Goal: Task Accomplishment & Management: Use online tool/utility

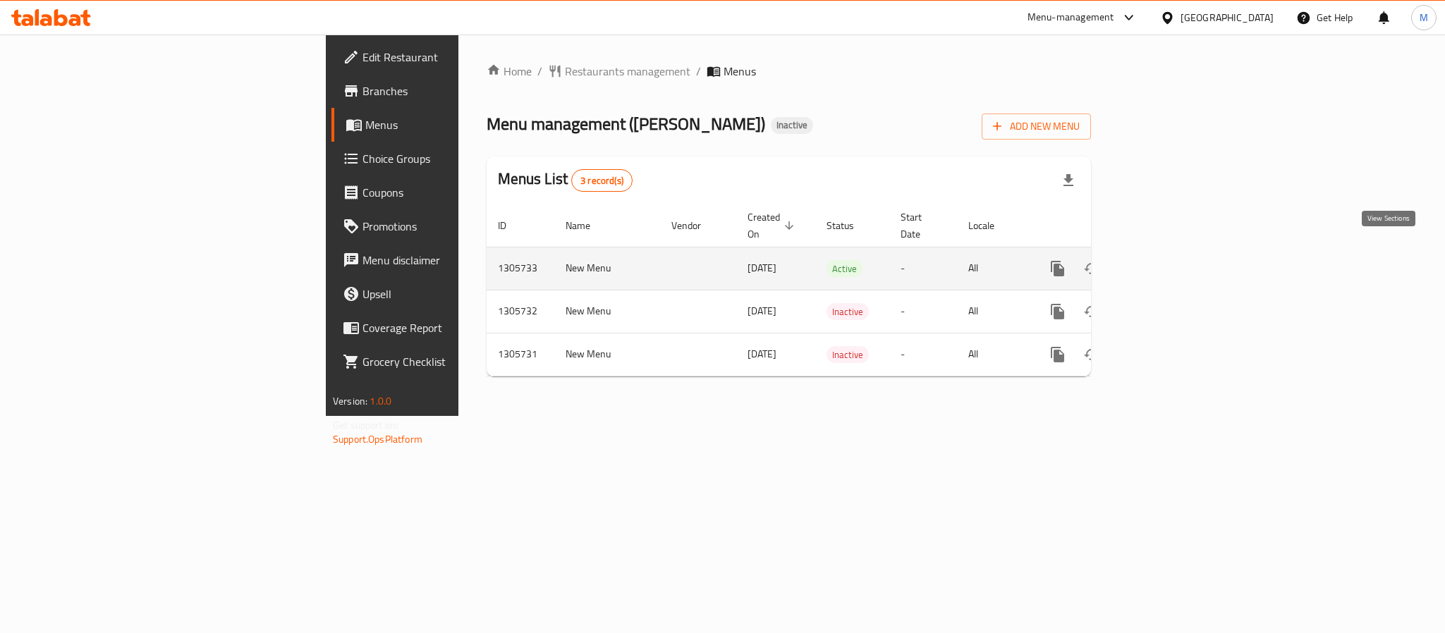
click at [1165, 262] on icon "enhanced table" at bounding box center [1159, 268] width 13 height 13
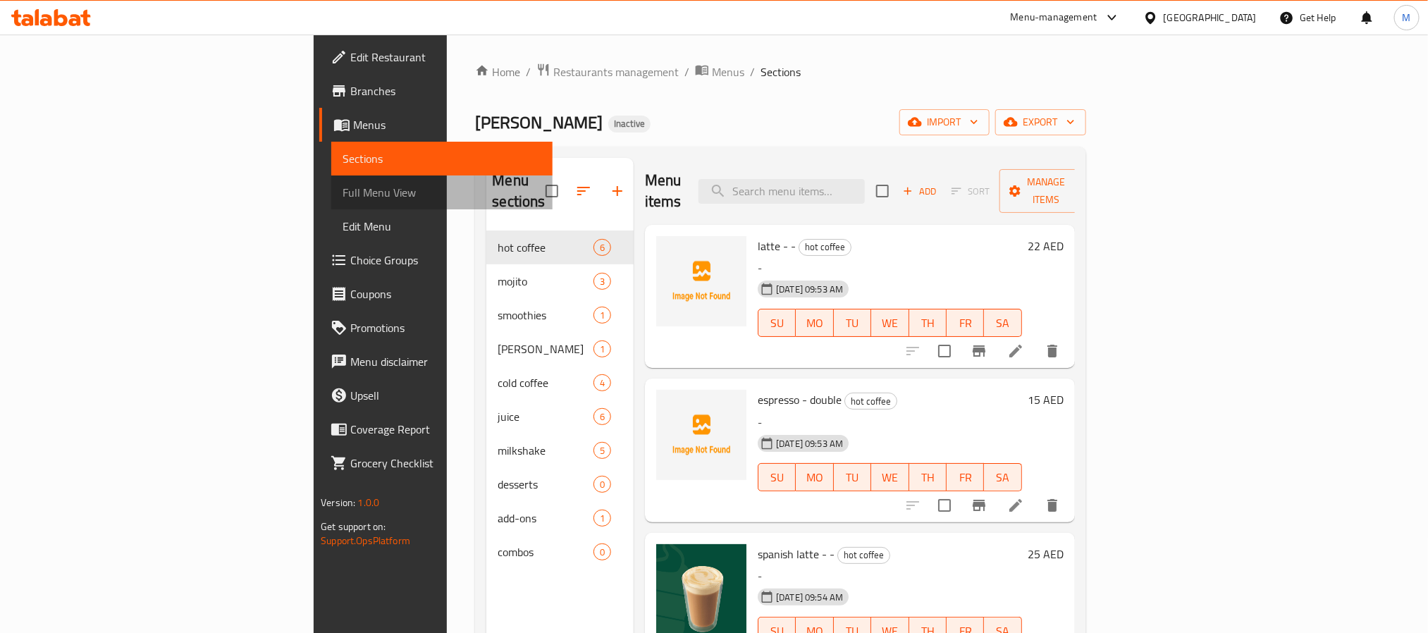
click at [331, 207] on link "Full Menu View" at bounding box center [441, 193] width 221 height 34
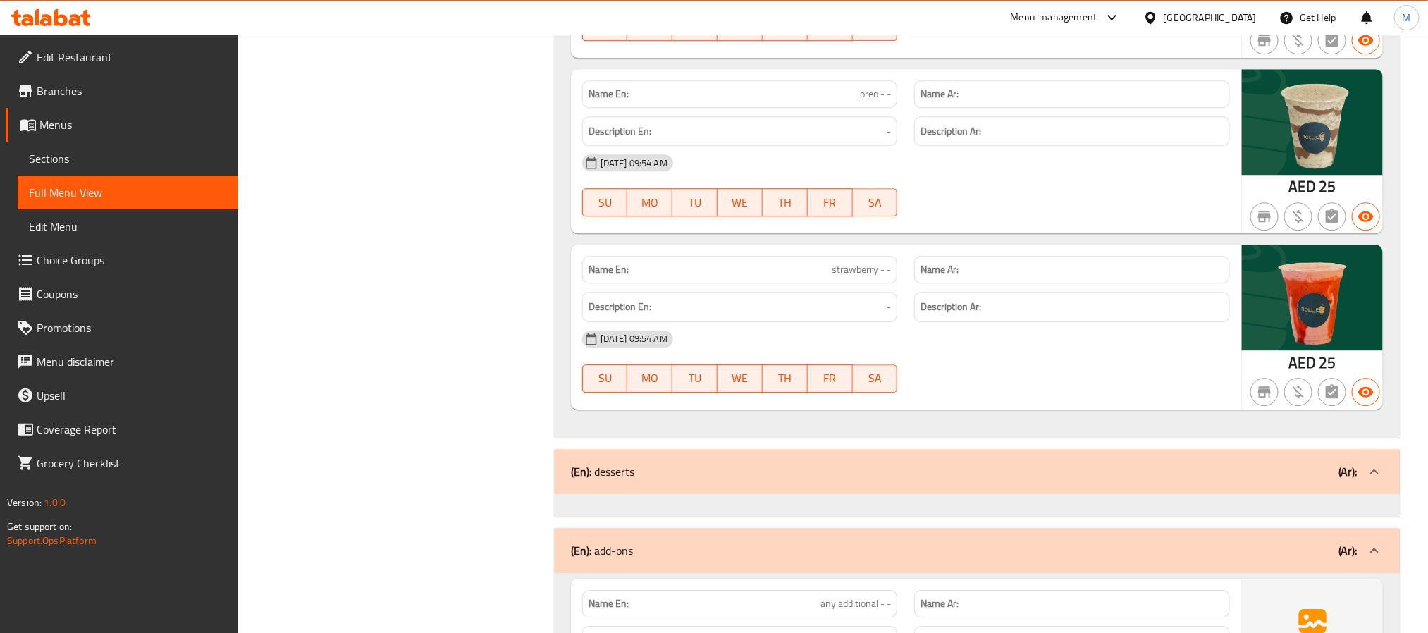
scroll to position [4804, 0]
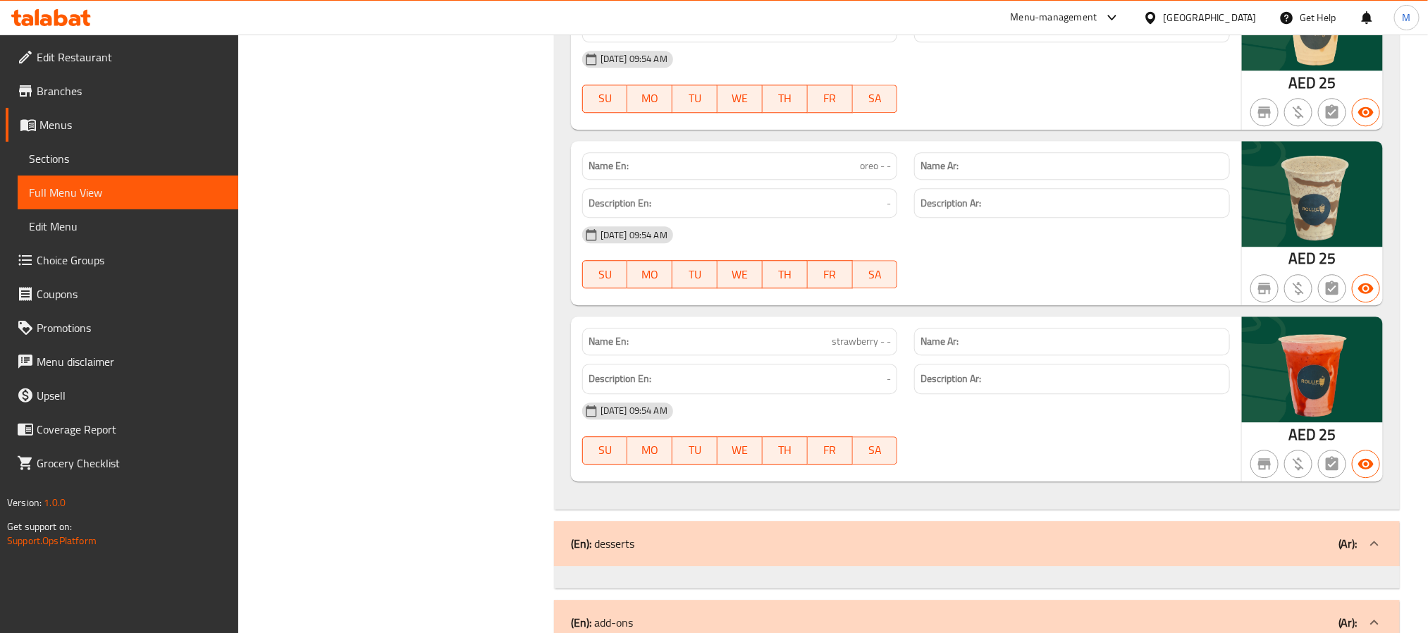
copy strong "Name En:"
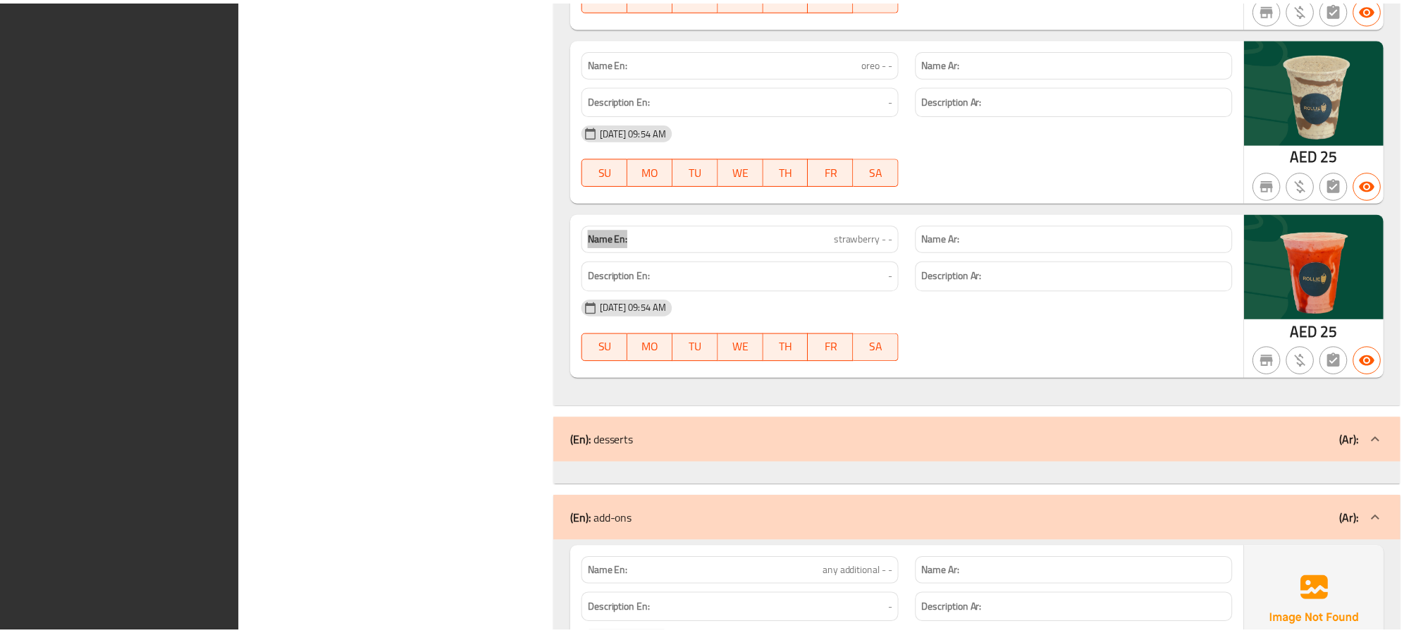
scroll to position [5148, 0]
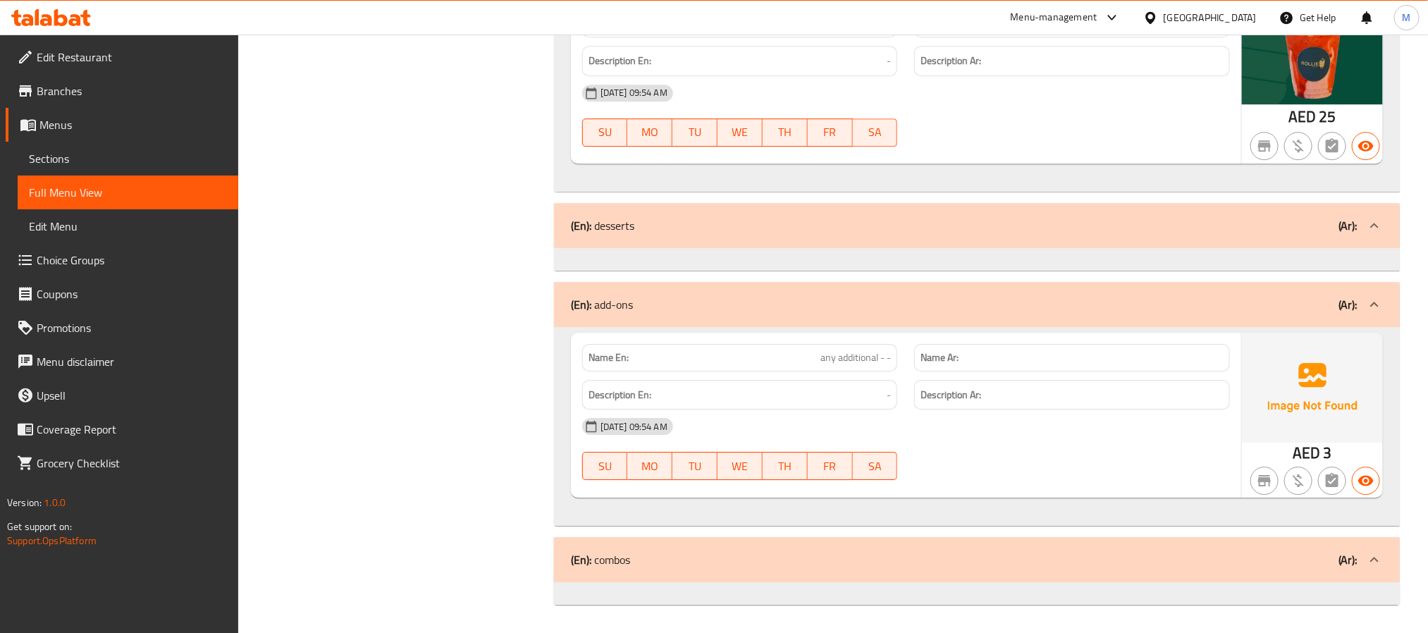
click at [1220, 20] on div "United Arab Emirates" at bounding box center [1210, 18] width 93 height 16
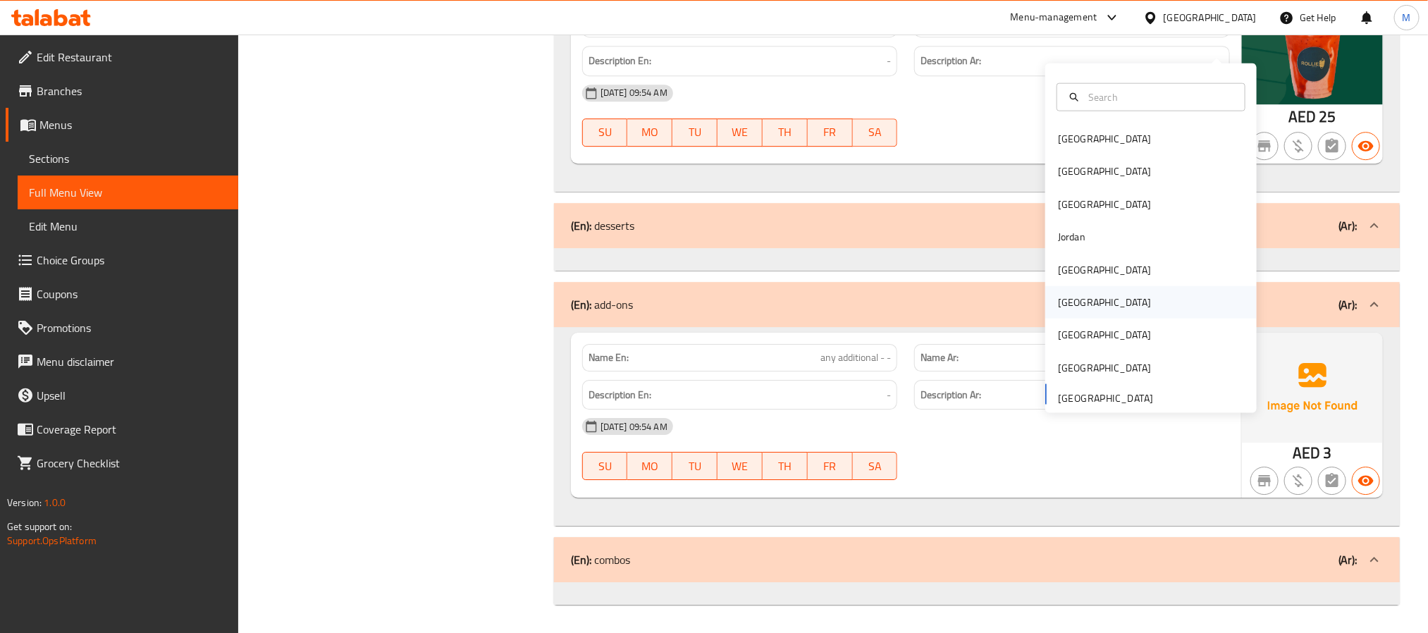
click at [1094, 286] on div "[GEOGRAPHIC_DATA]" at bounding box center [1152, 302] width 212 height 32
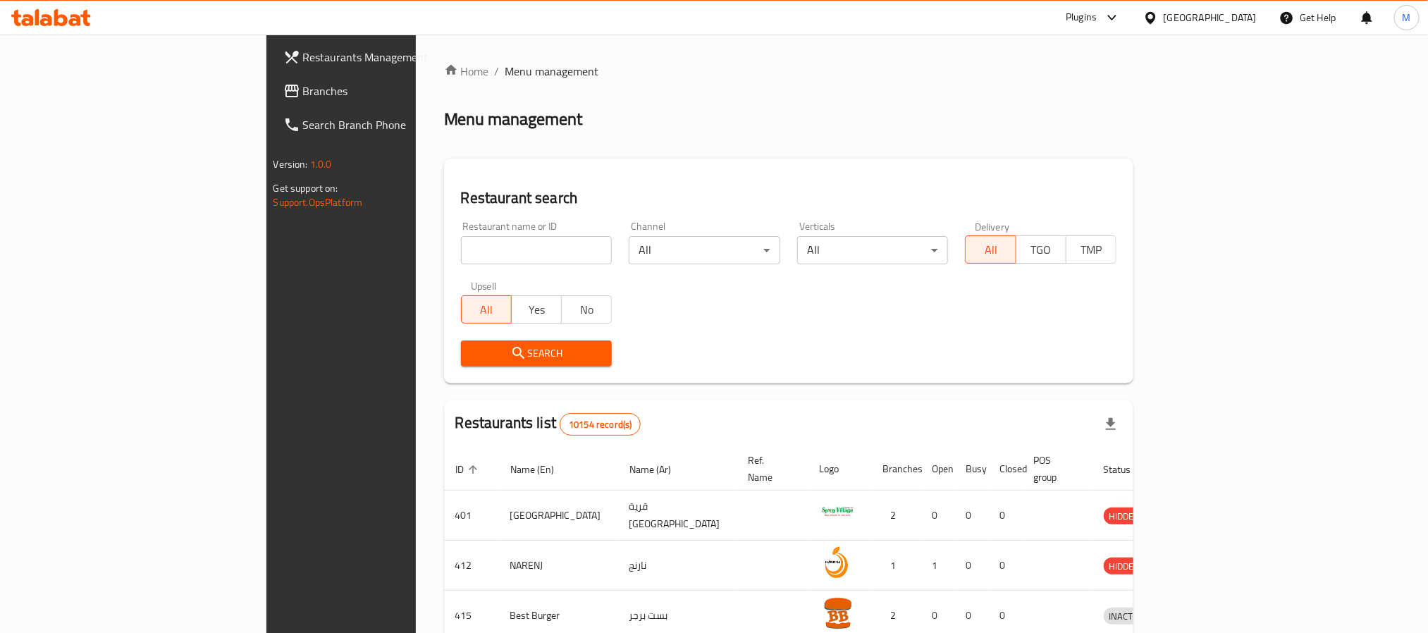
click at [303, 98] on span "Branches" at bounding box center [398, 90] width 190 height 17
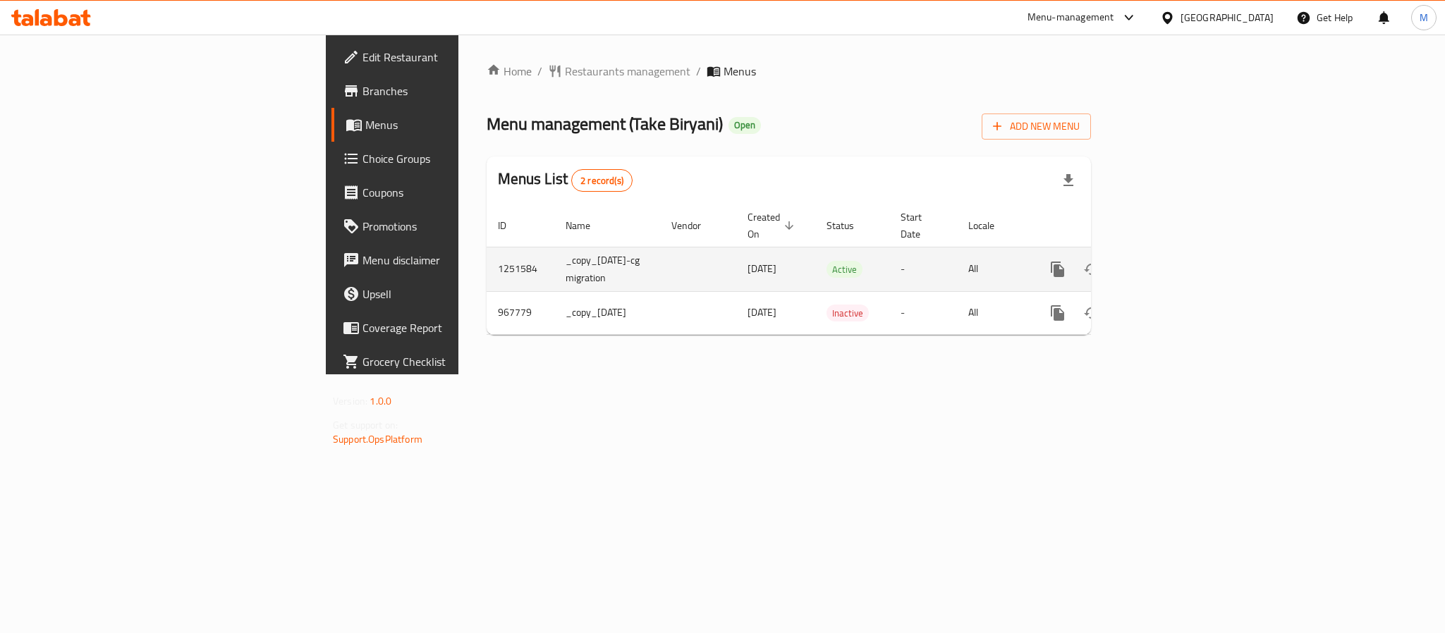
click at [1165, 263] on icon "enhanced table" at bounding box center [1159, 269] width 13 height 13
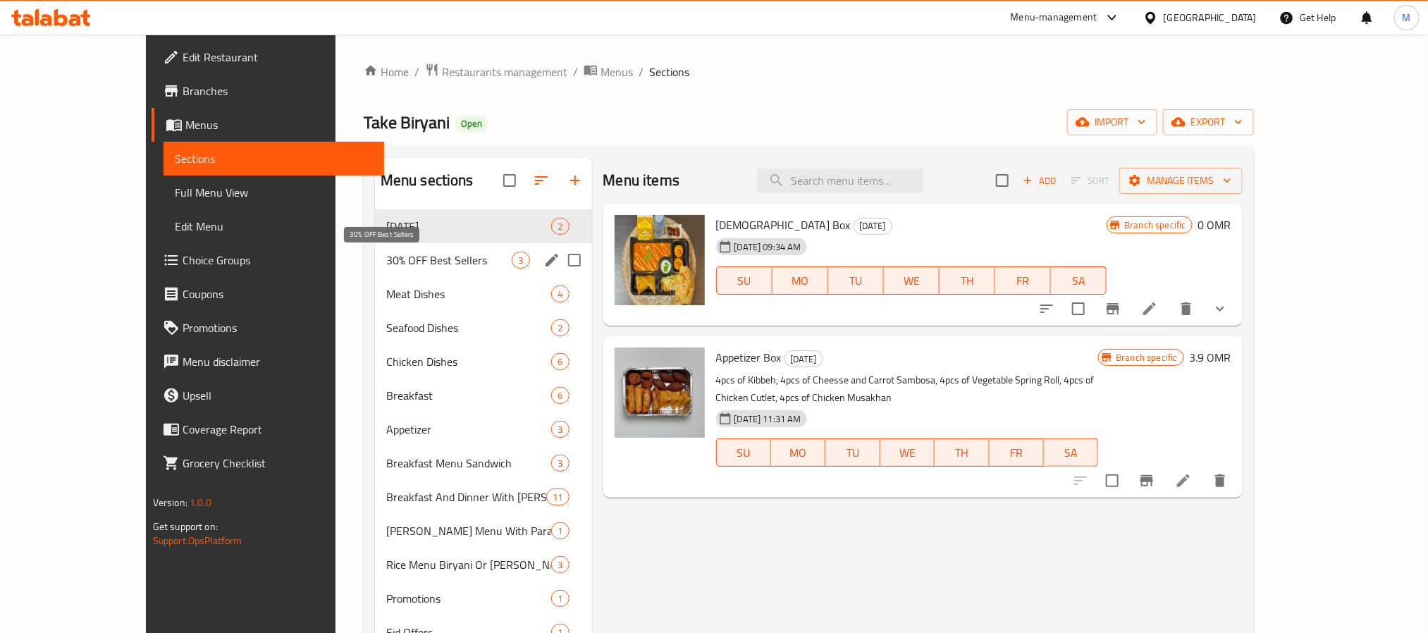
click at [398, 263] on span "30% OFF Best Sellers" at bounding box center [449, 260] width 126 height 17
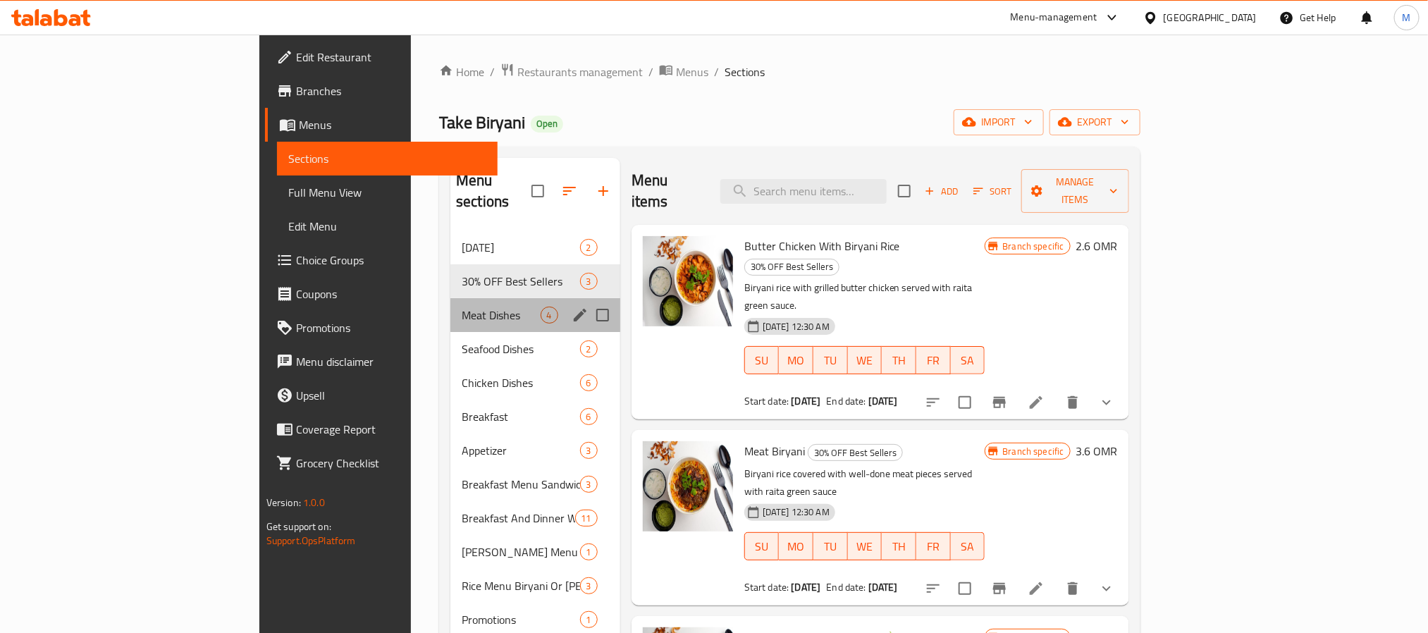
click at [451, 303] on div "Meat Dishes 4" at bounding box center [536, 315] width 170 height 34
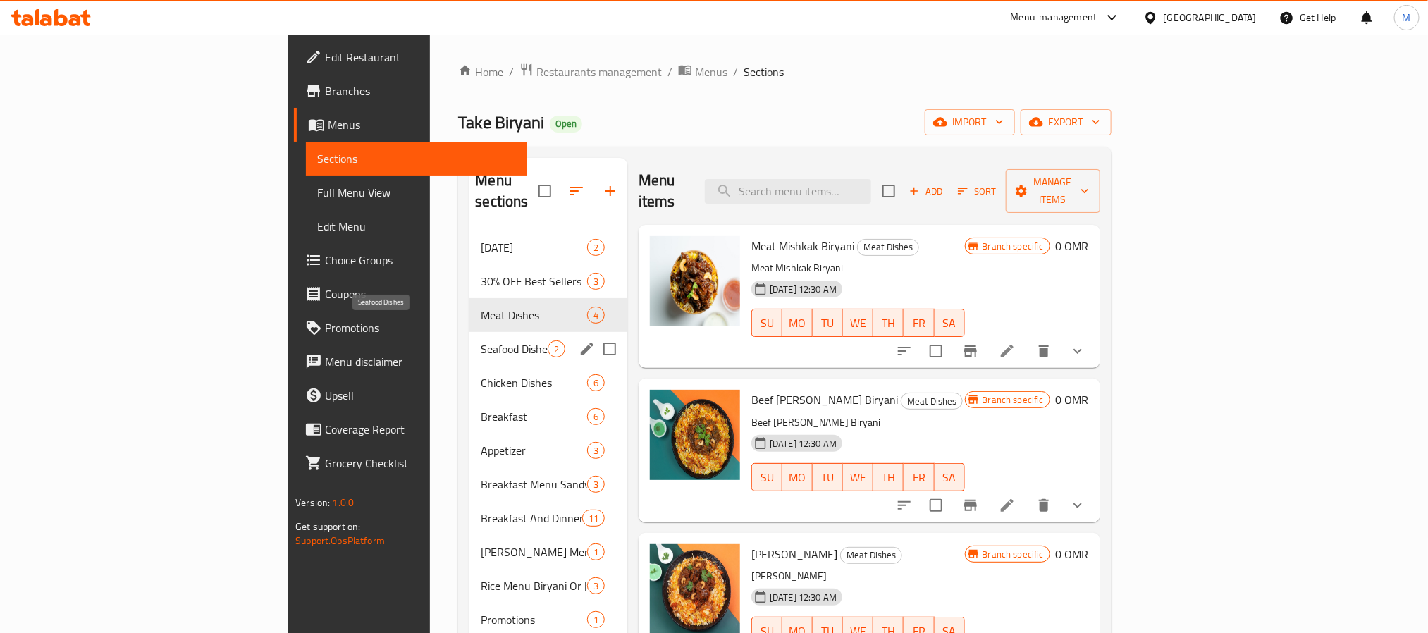
click at [481, 341] on span "Seafood Dishes" at bounding box center [514, 349] width 66 height 17
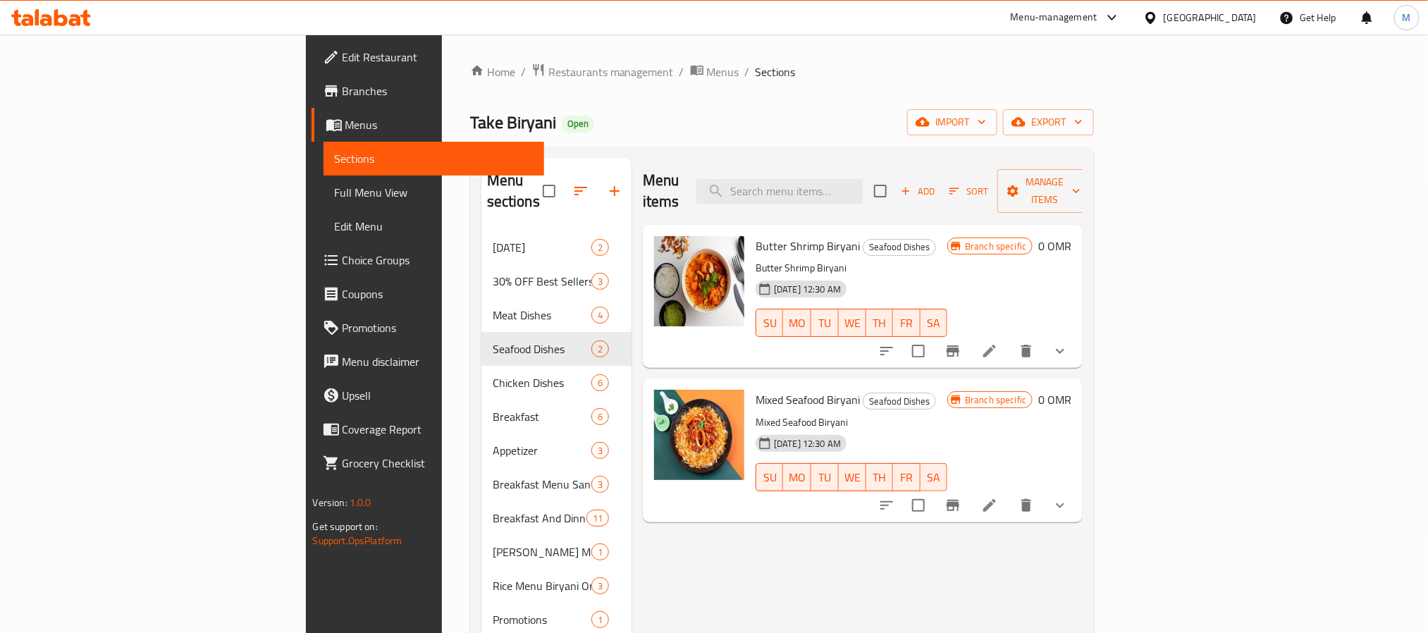
click at [343, 82] on span "Branches" at bounding box center [438, 90] width 190 height 17
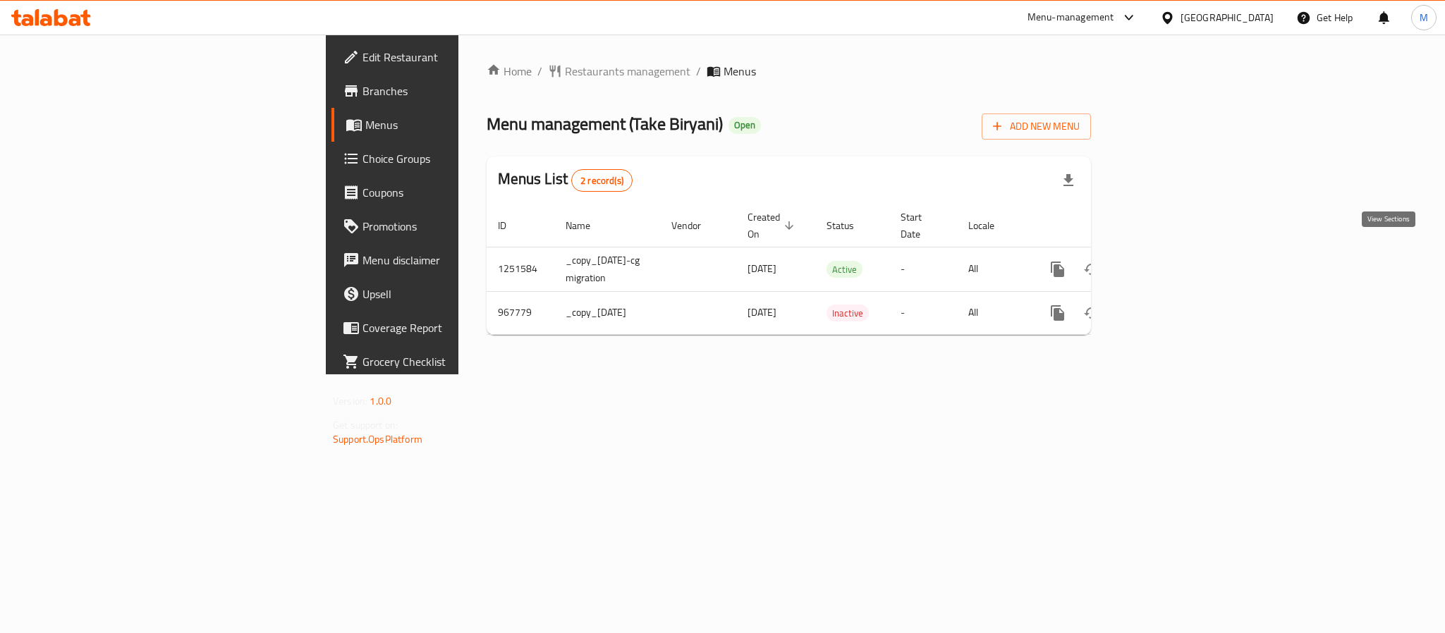
click at [1168, 261] on icon "enhanced table" at bounding box center [1159, 269] width 17 height 17
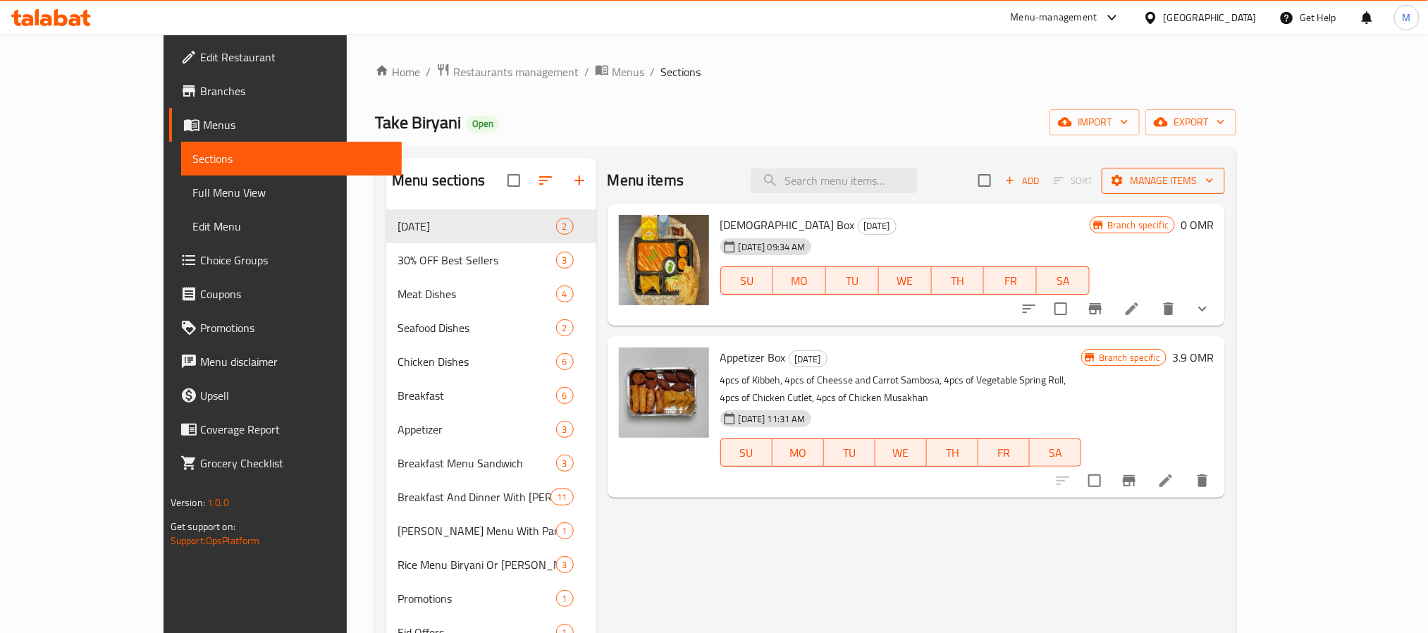
click at [1214, 178] on span "Manage items" at bounding box center [1163, 181] width 101 height 18
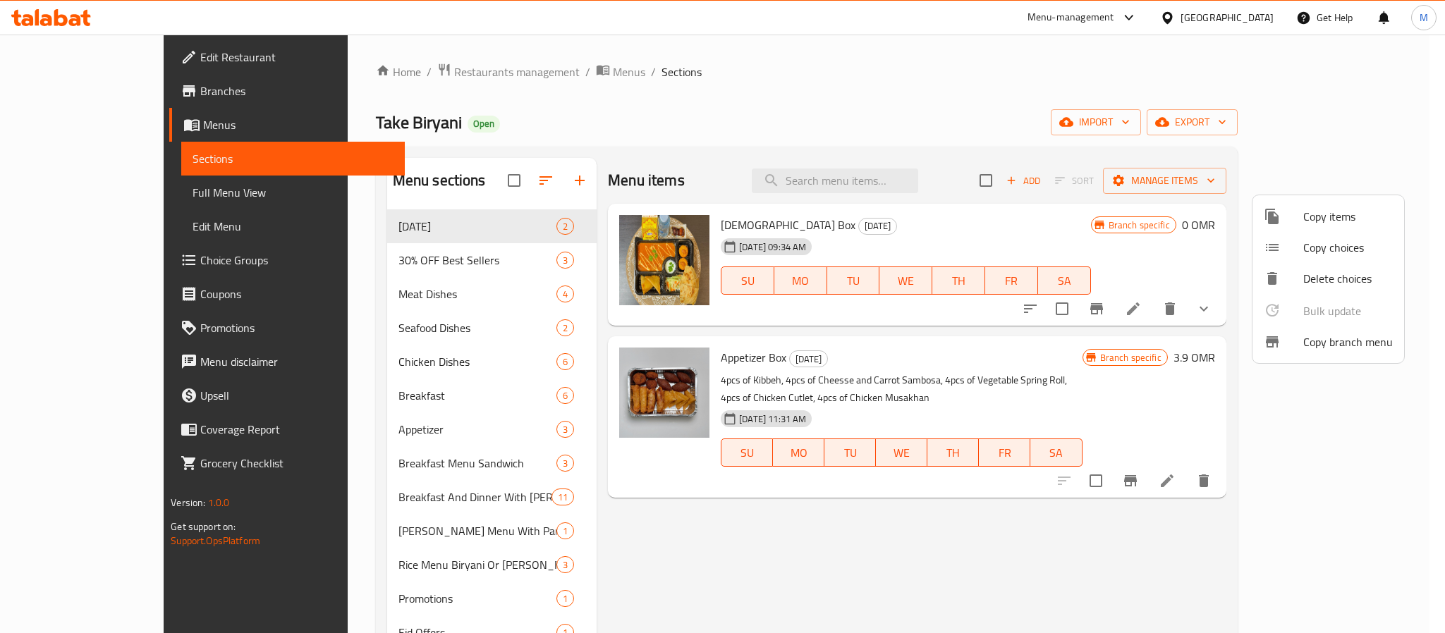
click at [1371, 350] on span "Copy branch menu" at bounding box center [1348, 341] width 90 height 17
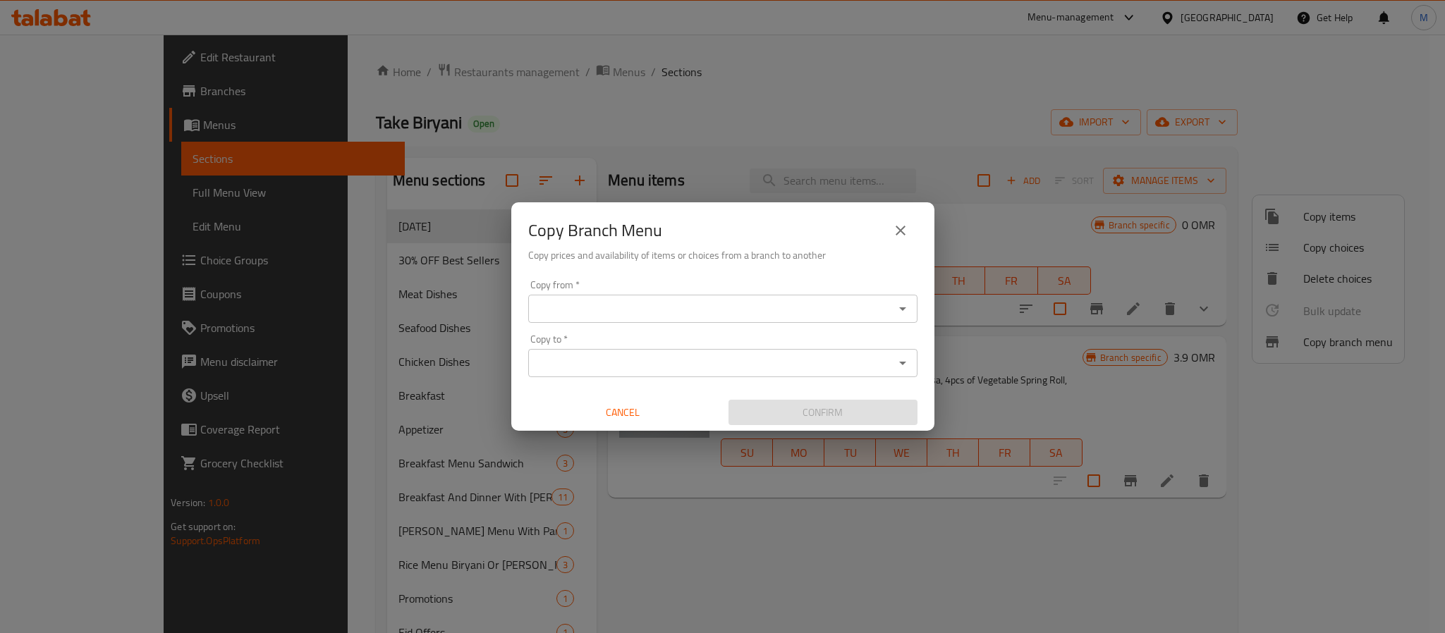
click at [861, 312] on input "Copy from   *" at bounding box center [710, 309] width 357 height 20
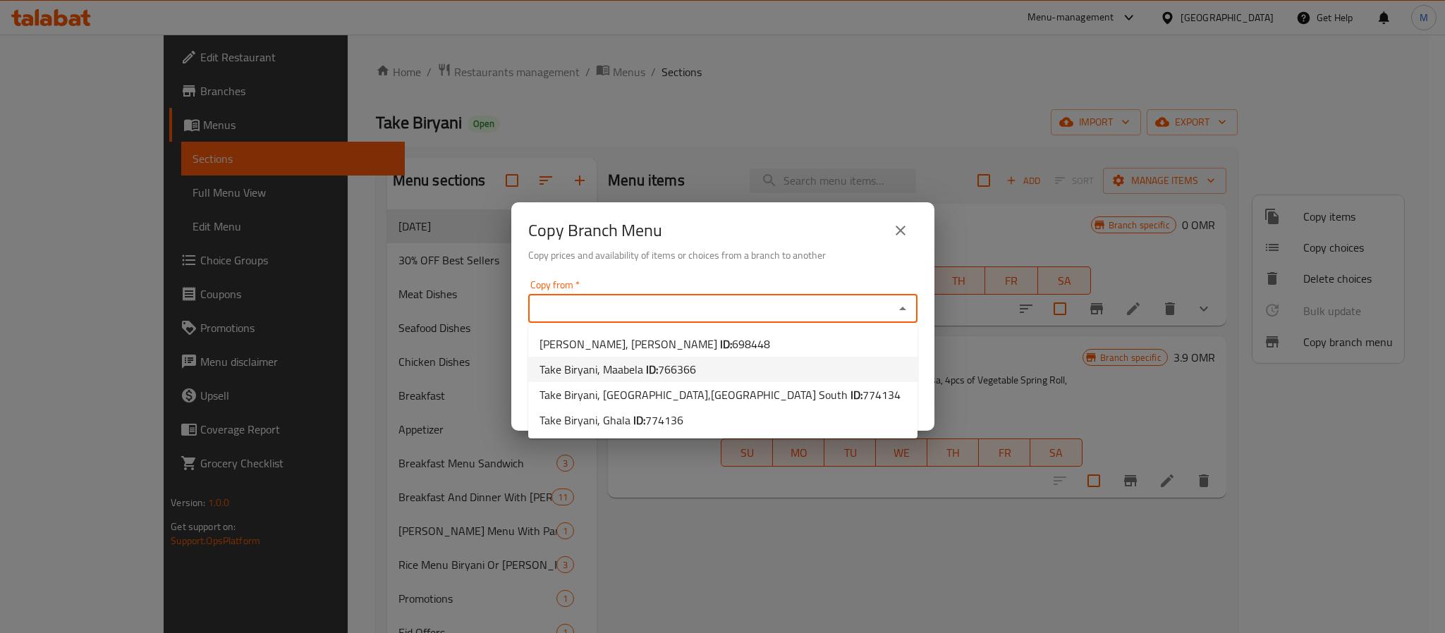
click at [802, 371] on li "Take Biryani, Maabela ID: 766366" at bounding box center [722, 369] width 389 height 25
type input "Take Biryani, Maabela"
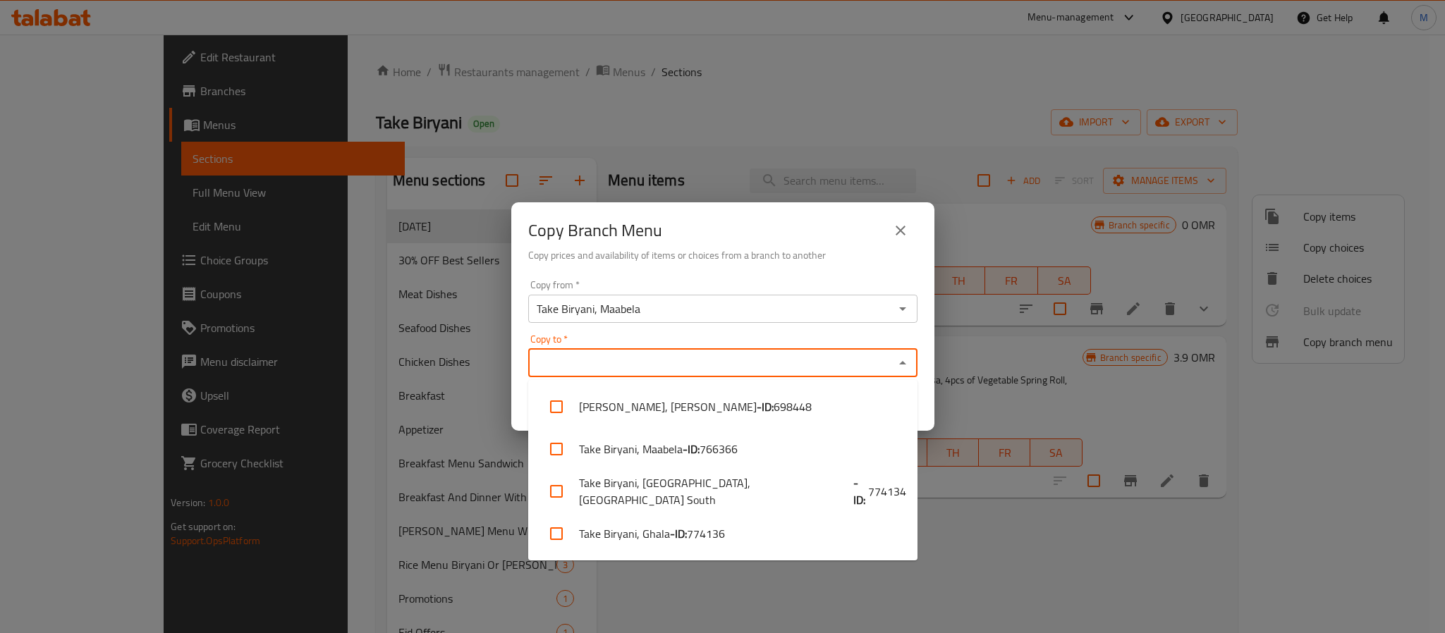
click at [878, 368] on input "Copy to   *" at bounding box center [710, 363] width 357 height 20
click at [769, 542] on li "[PERSON_NAME], Ghala - ID: 774136" at bounding box center [722, 534] width 389 height 42
checkbox input "true"
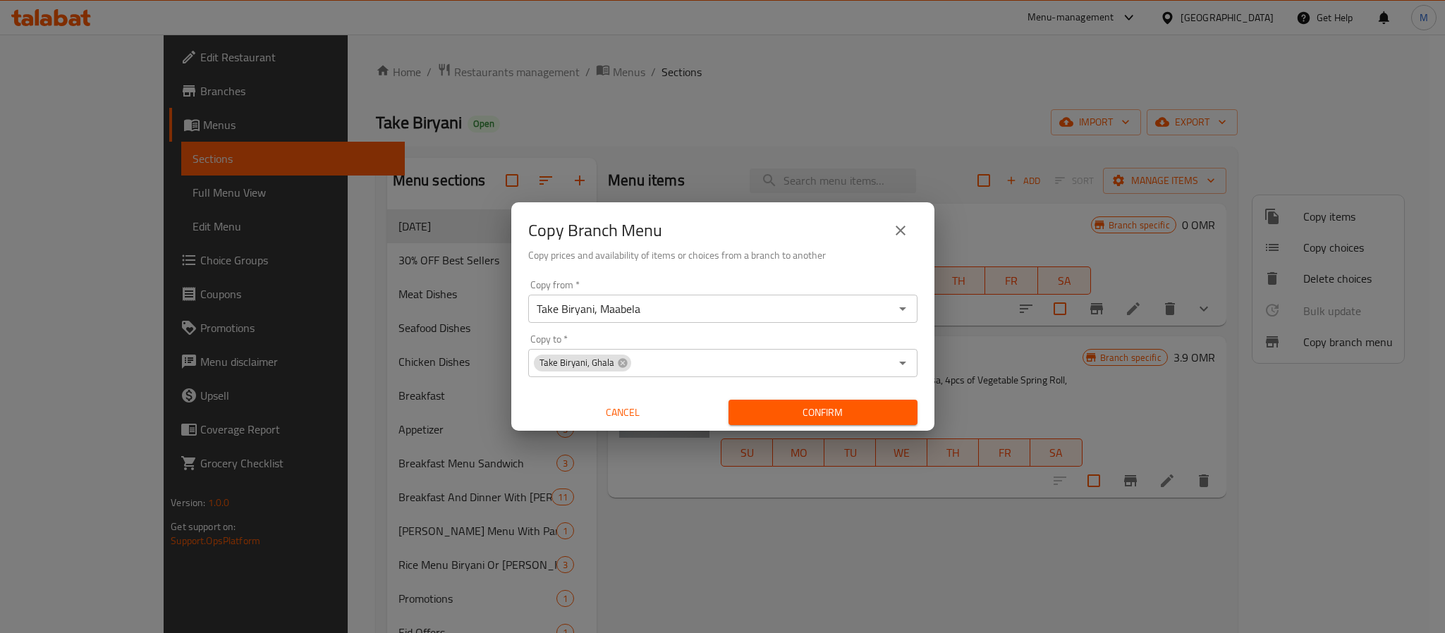
click at [927, 396] on div "Copy from   * [PERSON_NAME], [PERSON_NAME] from * Copy to   * Take Biryani, Gha…" at bounding box center [722, 352] width 423 height 157
click at [893, 426] on div "Confirm" at bounding box center [823, 412] width 200 height 37
click at [800, 408] on span "Confirm" at bounding box center [823, 413] width 166 height 18
